Goal: Task Accomplishment & Management: Manage account settings

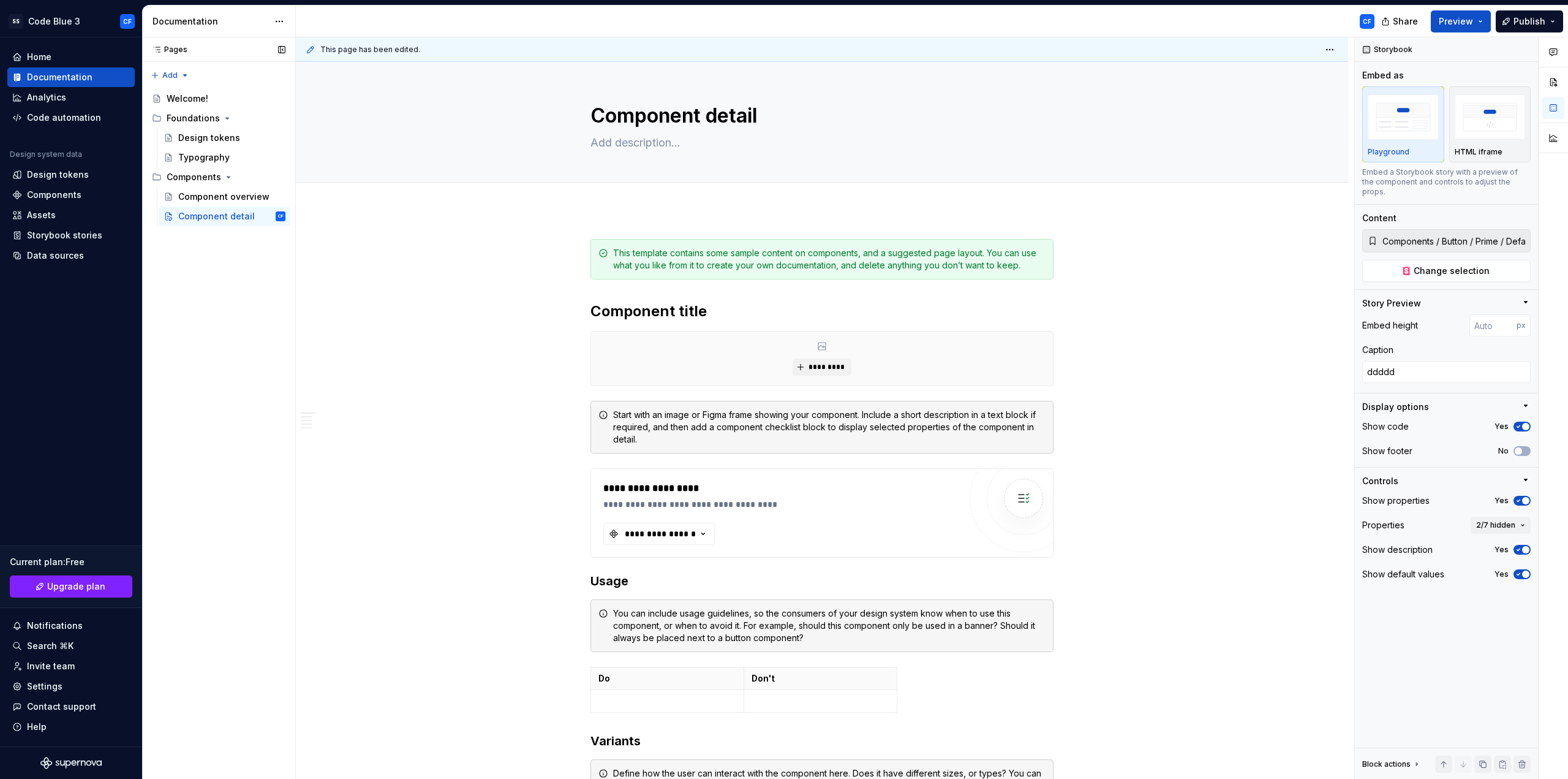
scroll to position [1209, 0]
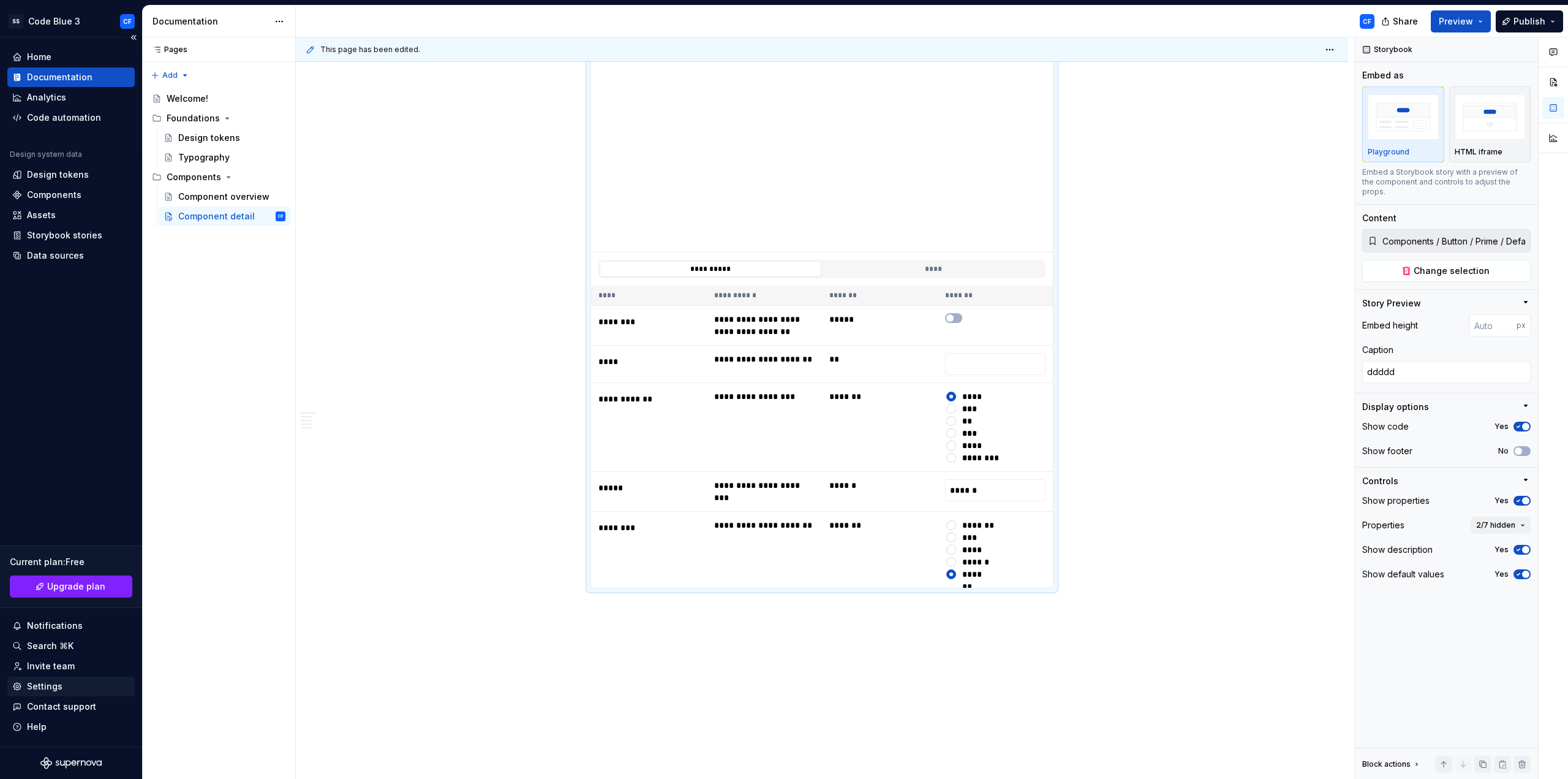
click at [71, 686] on div "Settings" at bounding box center [71, 686] width 118 height 12
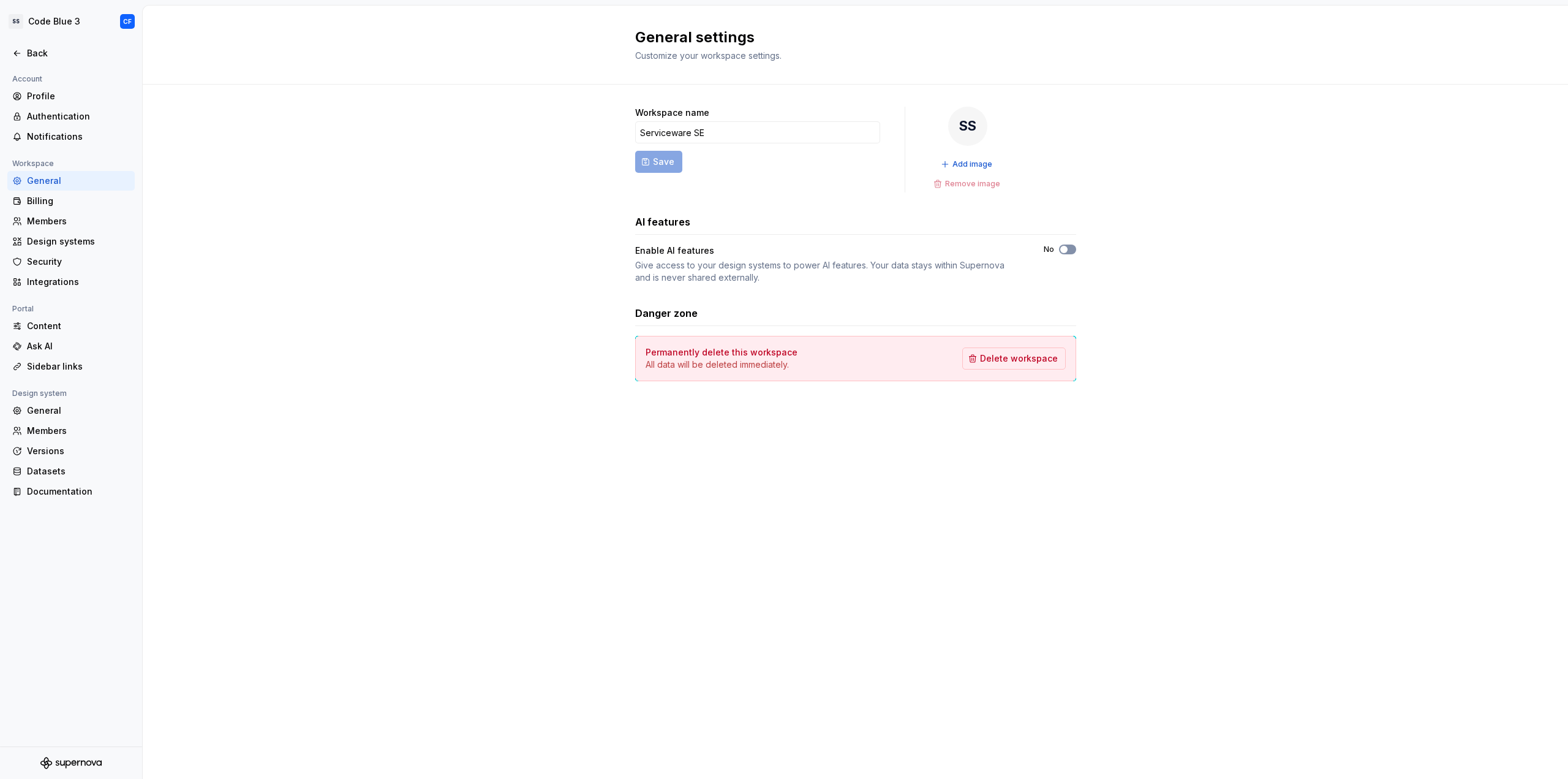
click at [1071, 246] on button "No" at bounding box center [1067, 249] width 17 height 10
click at [17, 53] on icon at bounding box center [17, 53] width 10 height 10
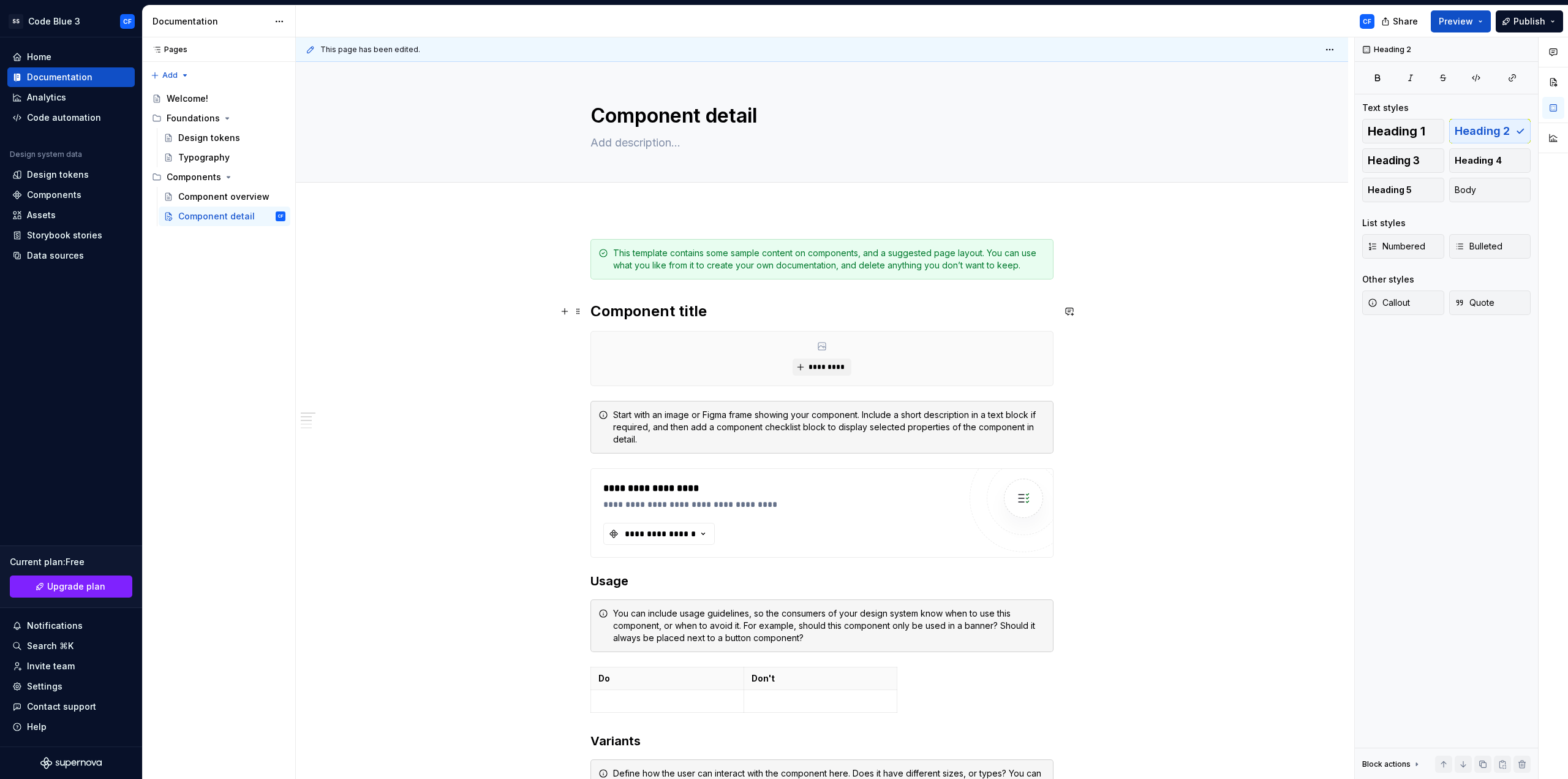
click at [643, 308] on h2 "Component title" at bounding box center [822, 311] width 463 height 20
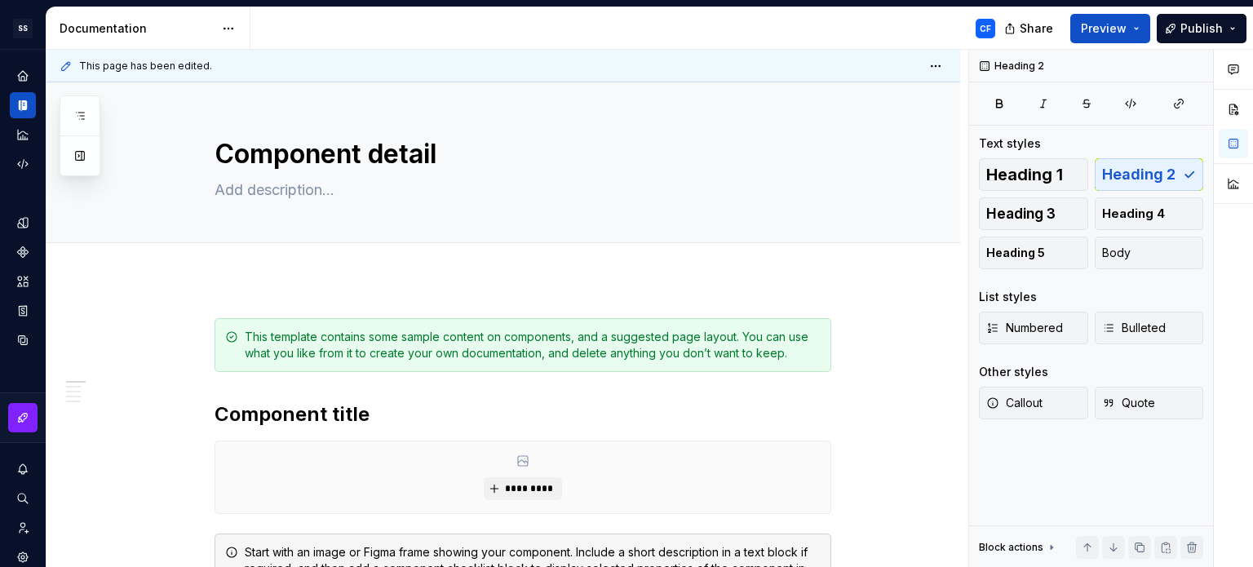
type textarea "*"
